Goal: Information Seeking & Learning: Learn about a topic

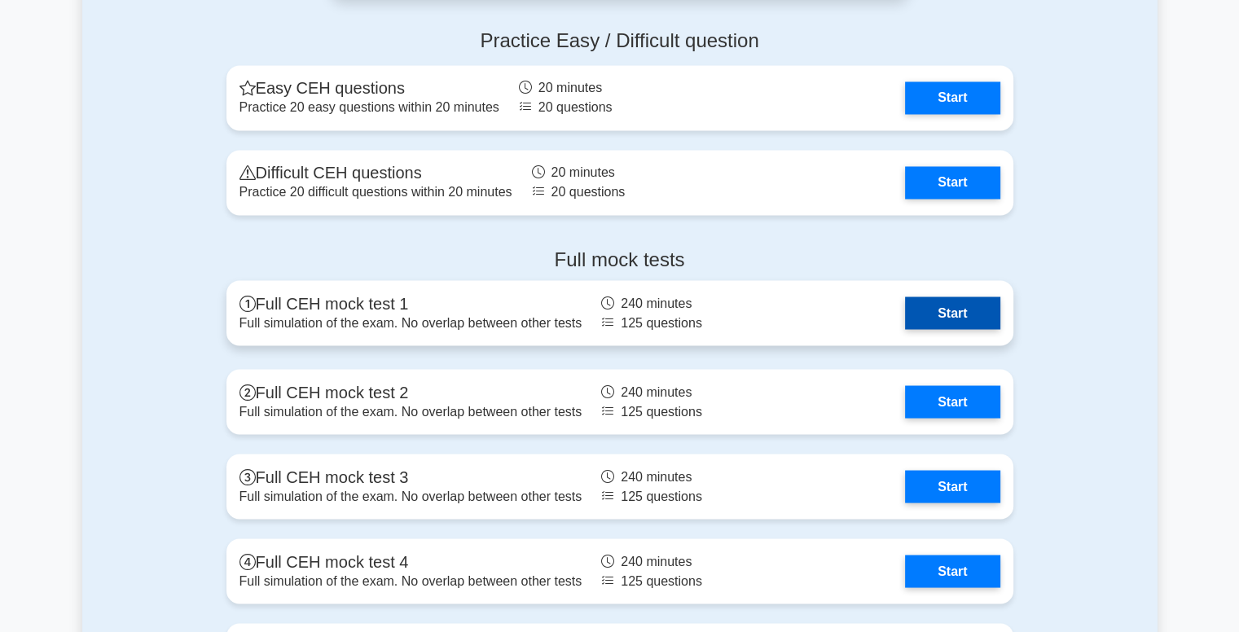
scroll to position [2851, 0]
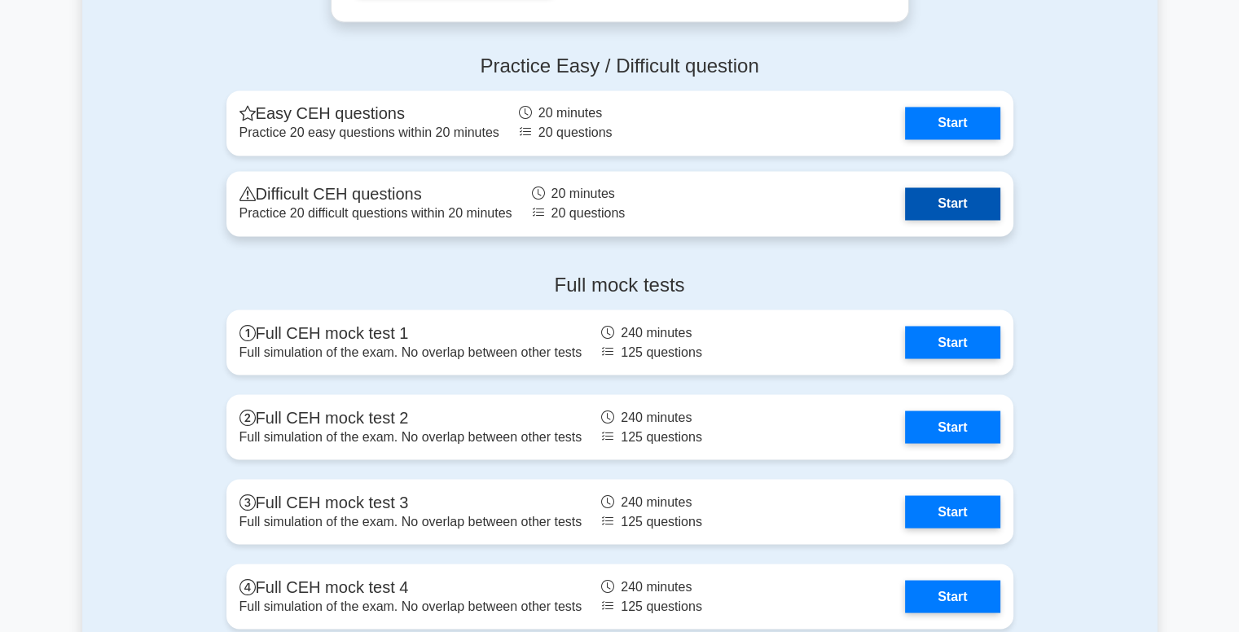
click at [956, 196] on link "Start" at bounding box center [952, 203] width 94 height 33
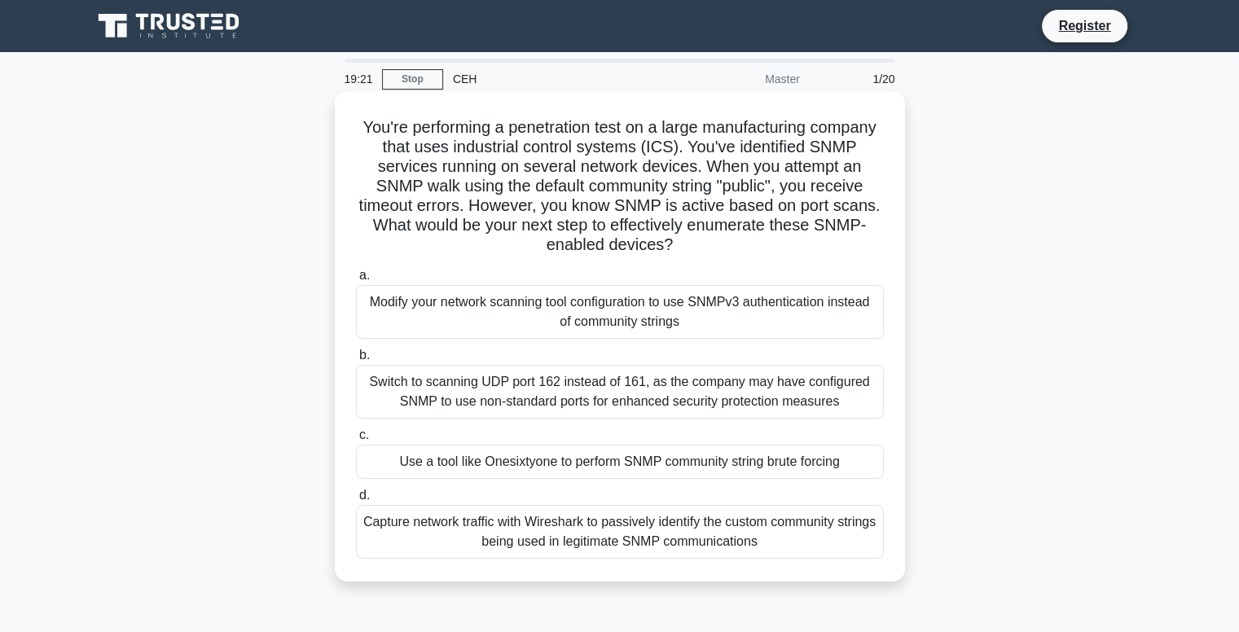
click at [631, 541] on div "Capture network traffic with Wireshark to passively identify the custom communi…" at bounding box center [620, 532] width 528 height 54
click at [356, 501] on input "d. Capture network traffic with Wireshark to passively identify the custom comm…" at bounding box center [356, 495] width 0 height 11
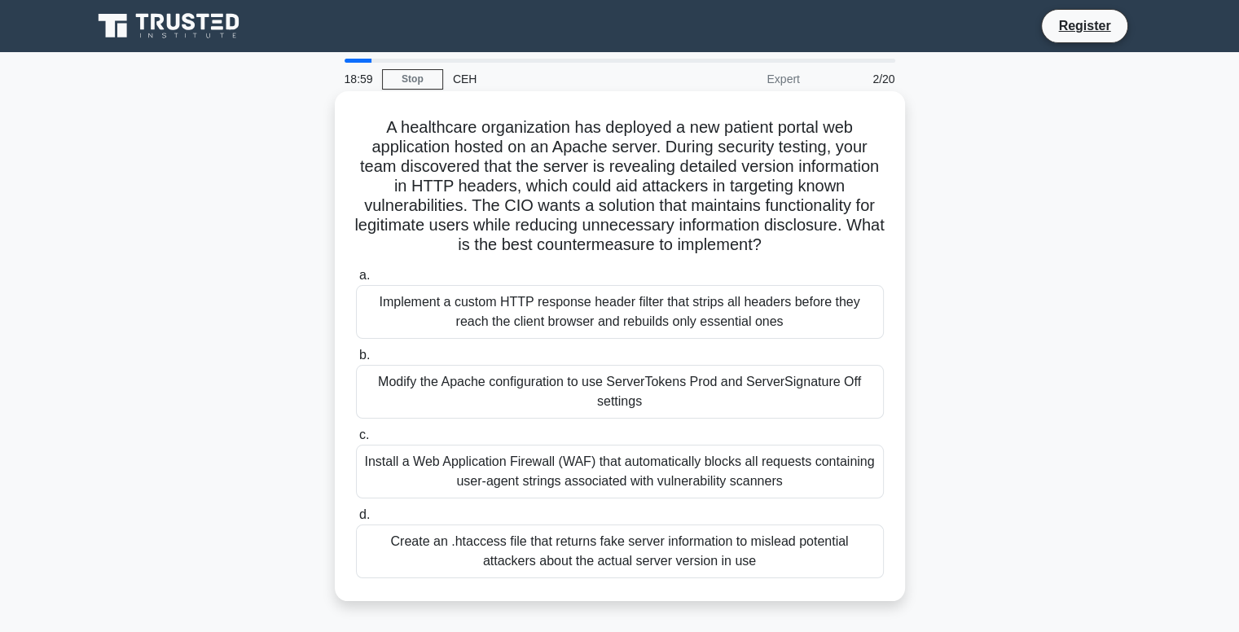
click at [472, 330] on div "Implement a custom HTTP response header filter that strips all headers before t…" at bounding box center [620, 312] width 528 height 54
click at [356, 281] on input "a. Implement a custom HTTP response header filter that strips all headers befor…" at bounding box center [356, 275] width 0 height 11
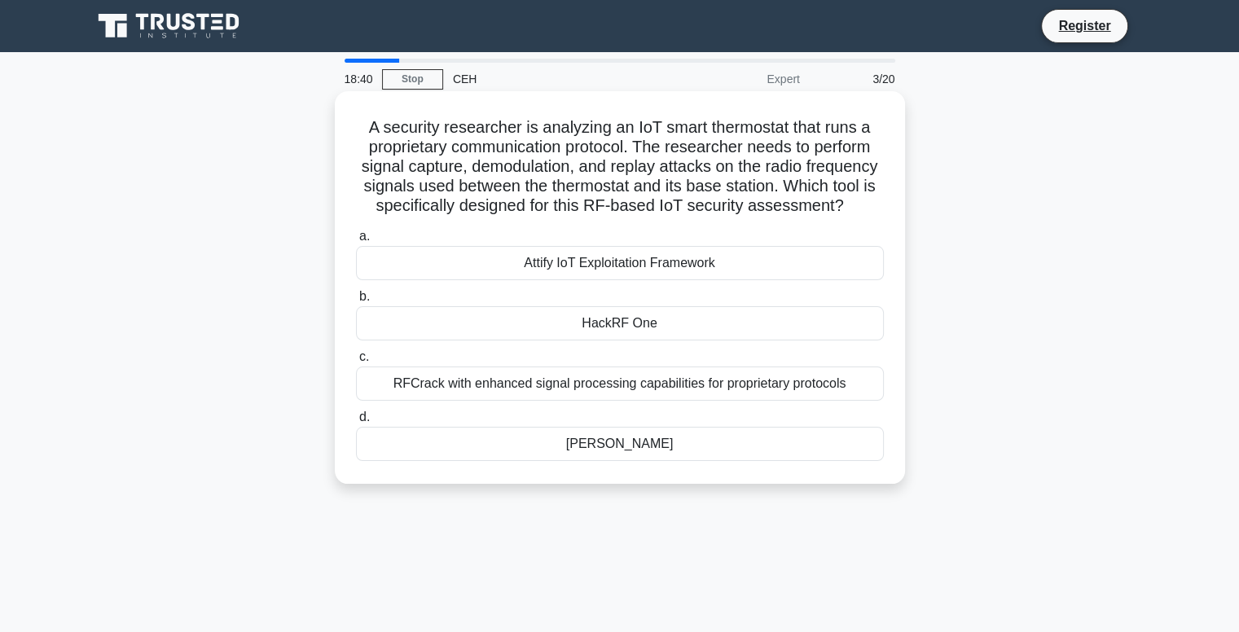
click at [432, 401] on div "RFCrack with enhanced signal processing capabilities for proprietary protocols" at bounding box center [620, 384] width 528 height 34
click at [356, 363] on input "c. RFCrack with enhanced signal processing capabilities for proprietary protoco…" at bounding box center [356, 357] width 0 height 11
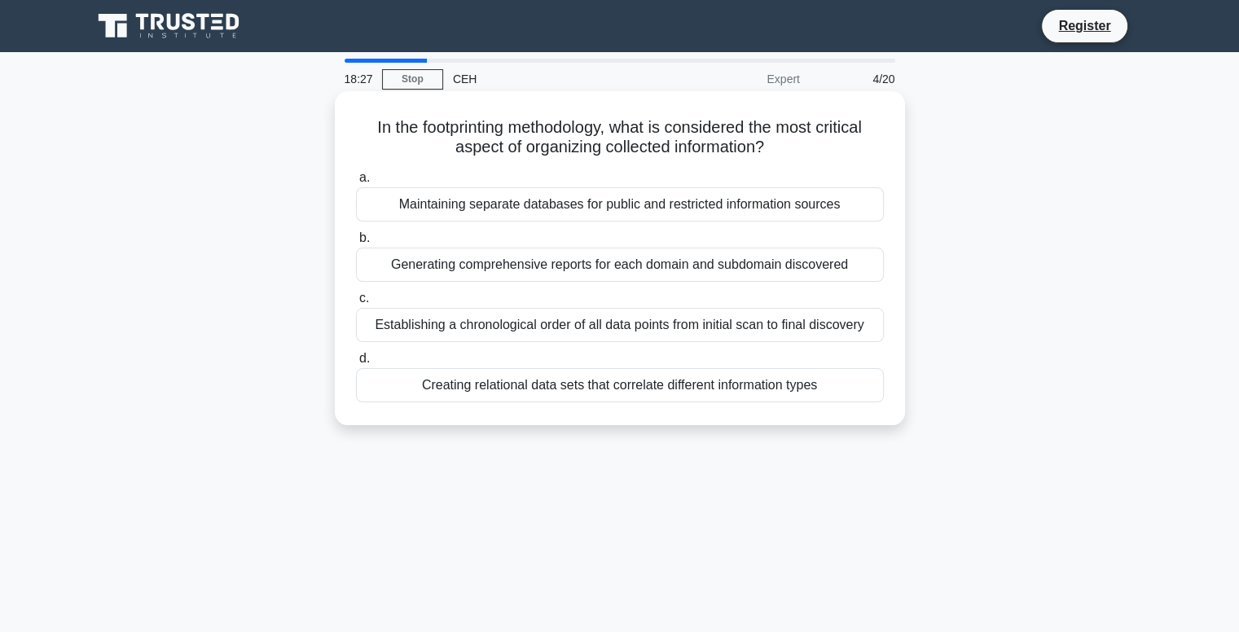
click at [725, 338] on div "Establishing a chronological order of all data points from initial scan to fina…" at bounding box center [620, 325] width 528 height 34
click at [356, 304] on input "c. Establishing a chronological order of all data points from initial scan to f…" at bounding box center [356, 298] width 0 height 11
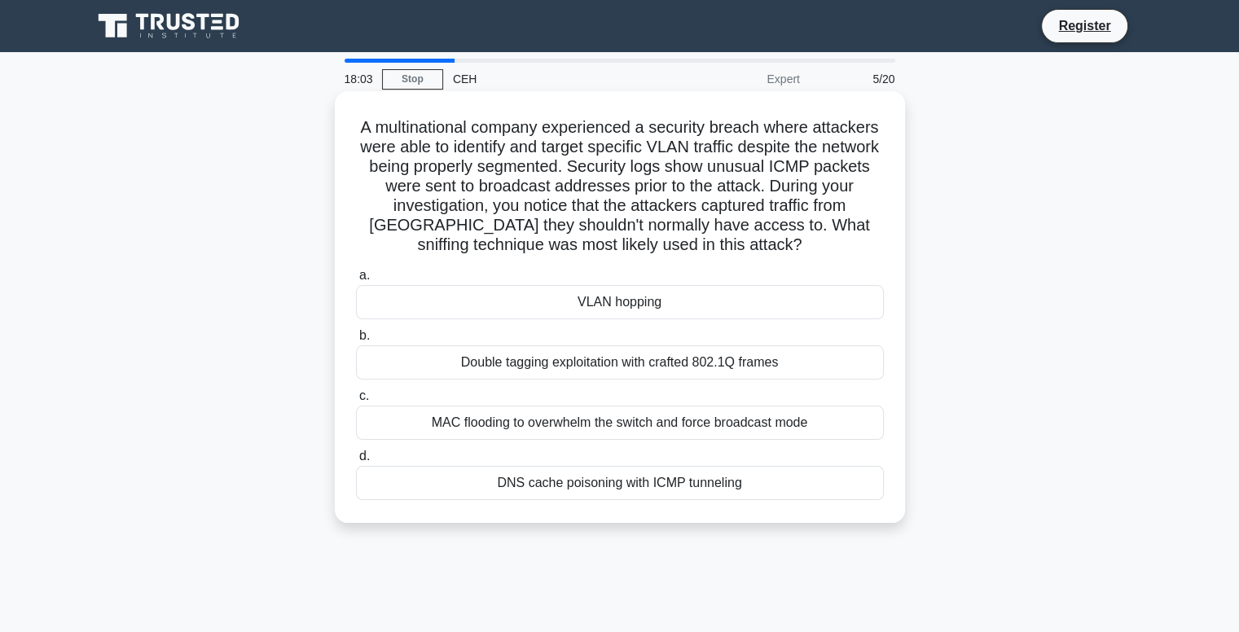
click at [660, 480] on div "DNS cache poisoning with ICMP tunneling" at bounding box center [620, 483] width 528 height 34
click at [356, 462] on input "d. DNS cache poisoning with ICMP tunneling" at bounding box center [356, 456] width 0 height 11
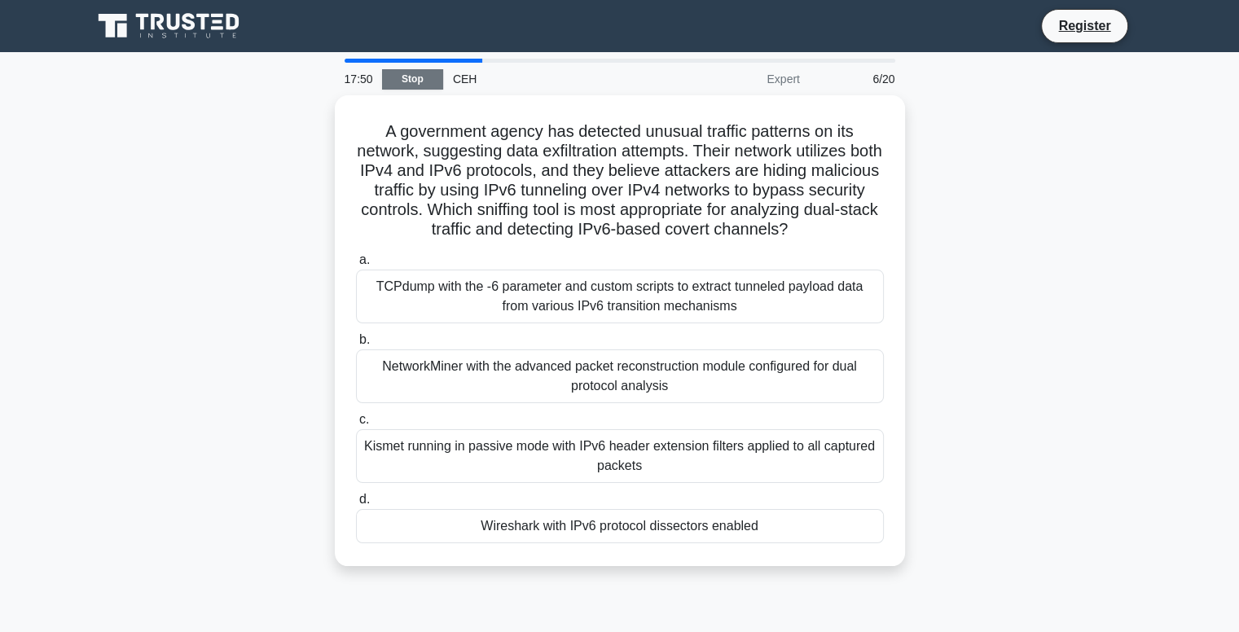
click at [409, 76] on link "Stop" at bounding box center [412, 79] width 61 height 20
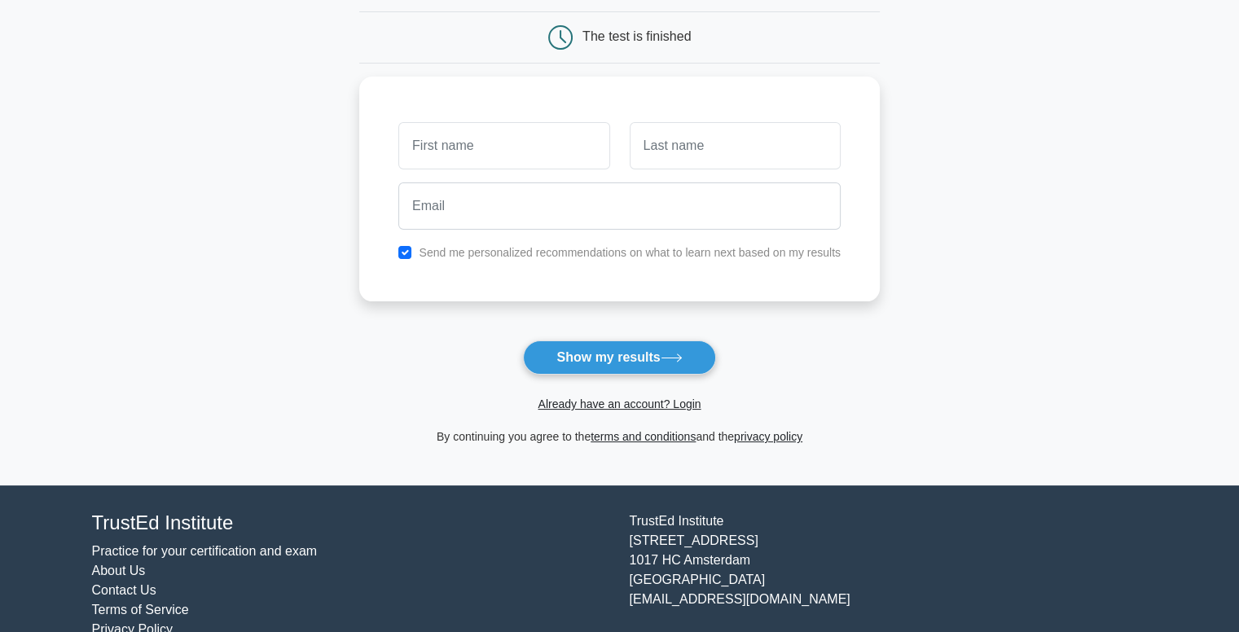
scroll to position [186, 0]
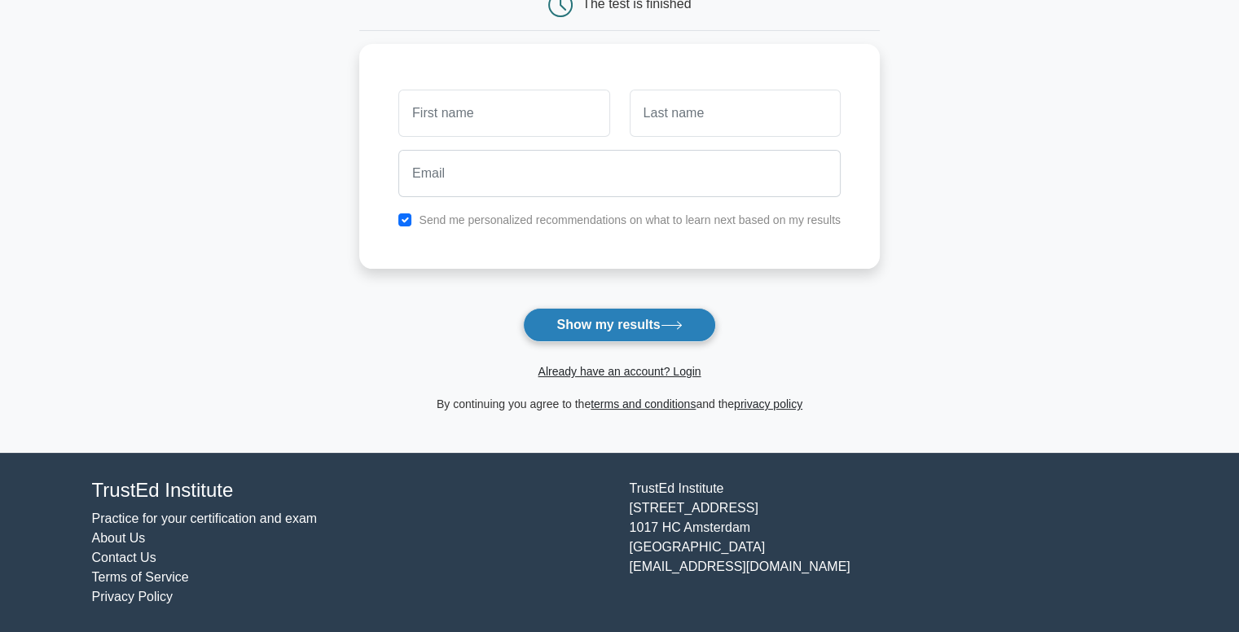
click at [621, 308] on button "Show my results" at bounding box center [619, 325] width 192 height 34
